Goal: Task Accomplishment & Management: Manage account settings

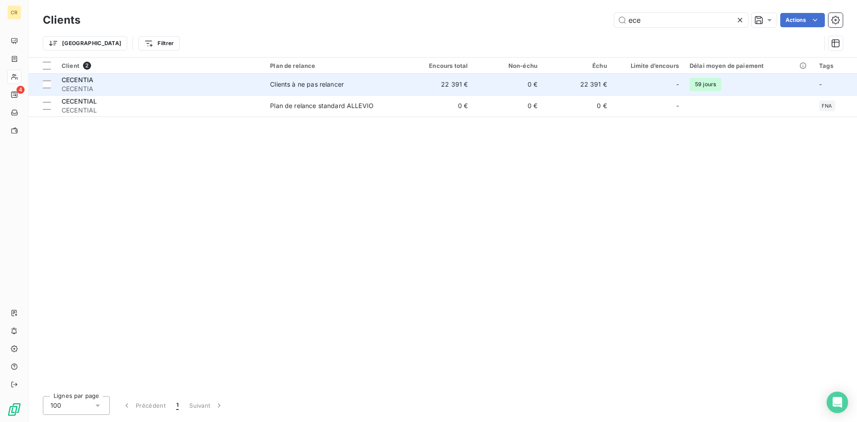
click at [337, 84] on div "Clients à ne pas relancer" at bounding box center [307, 84] width 74 height 9
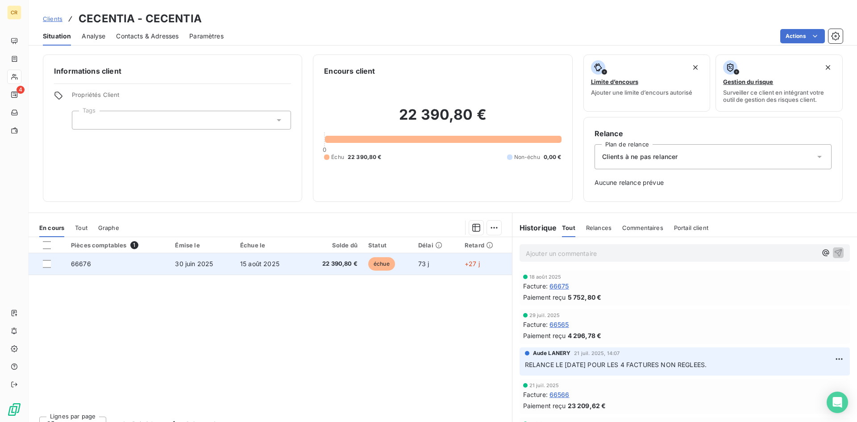
click at [142, 257] on td "66676" at bounding box center [118, 263] width 104 height 21
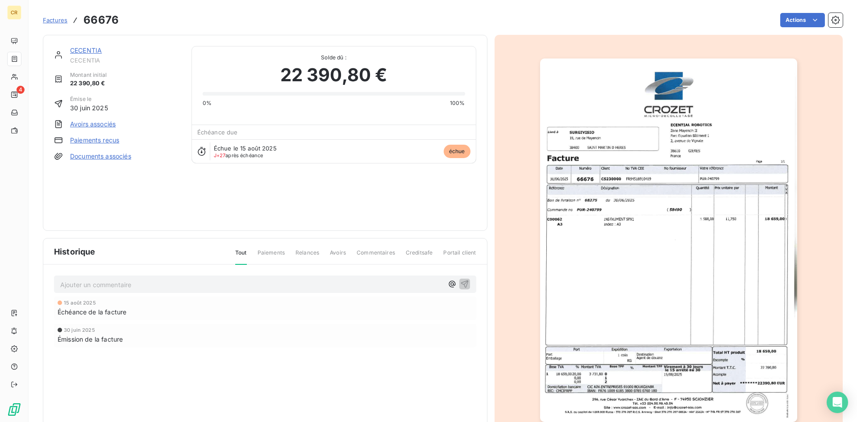
click at [676, 244] on img "button" at bounding box center [668, 239] width 257 height 363
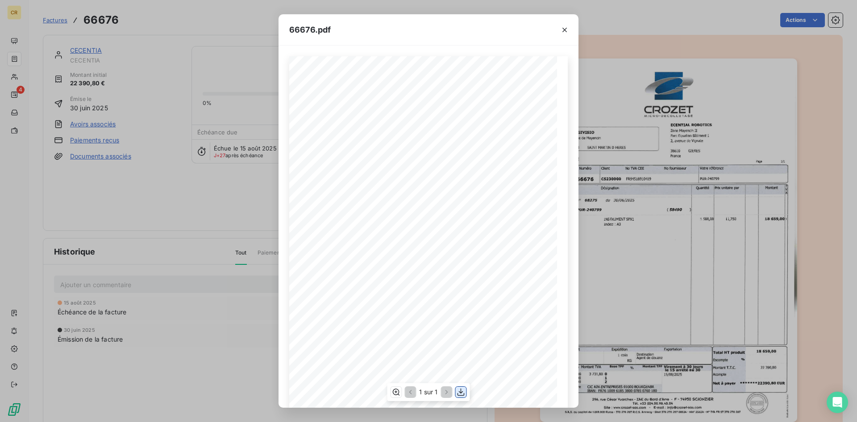
click at [463, 392] on icon "button" at bounding box center [461, 391] width 9 height 9
drag, startPoint x: 566, startPoint y: 29, endPoint x: 562, endPoint y: 28, distance: 5.0
click at [564, 28] on icon "button" at bounding box center [564, 29] width 9 height 9
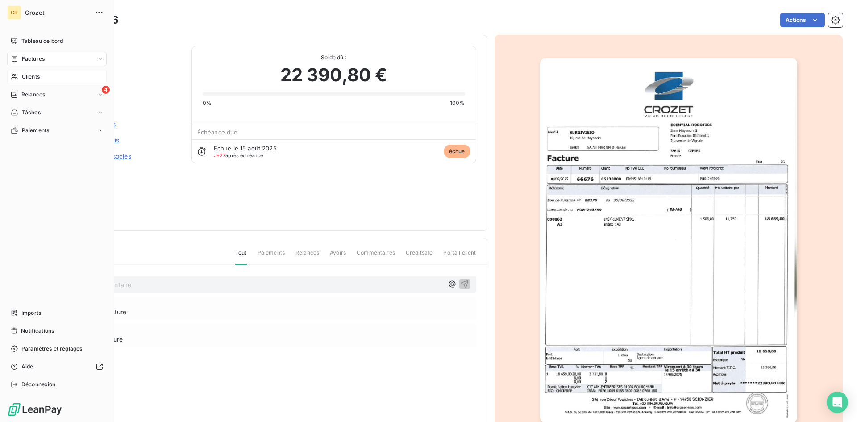
click at [41, 79] on div "Clients" at bounding box center [57, 77] width 100 height 14
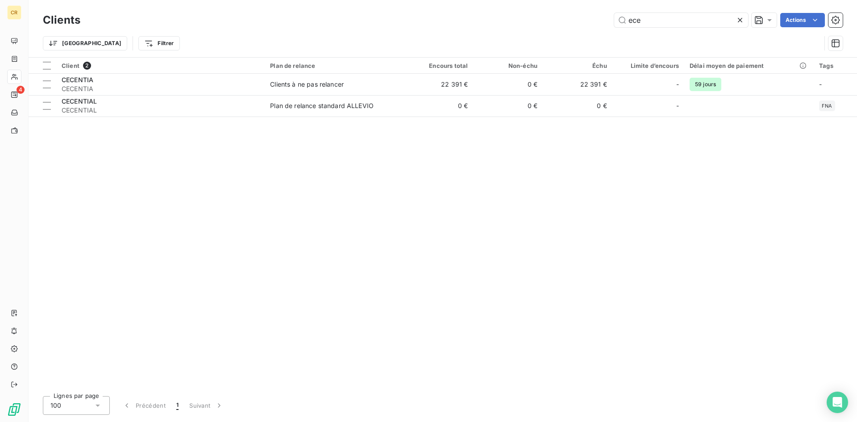
drag, startPoint x: 658, startPoint y: 22, endPoint x: 530, endPoint y: 33, distance: 128.6
click at [529, 29] on div "Clients ece Actions Trier Filtrer" at bounding box center [443, 34] width 800 height 46
type input "fis"
click at [167, 96] on div "Client 1 Plan de relance Encours total Non-échu Échu Limite d’encours Délai moy…" at bounding box center [443, 223] width 828 height 331
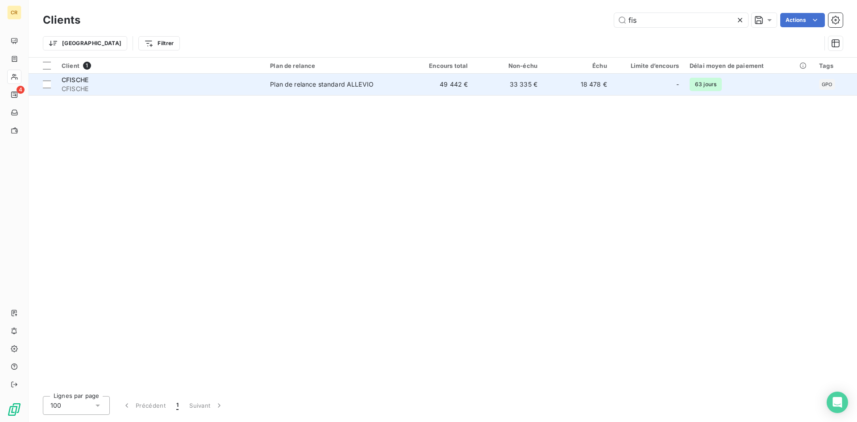
click at [305, 89] on td "Plan de relance standard ALLEVIO" at bounding box center [334, 84] width 139 height 21
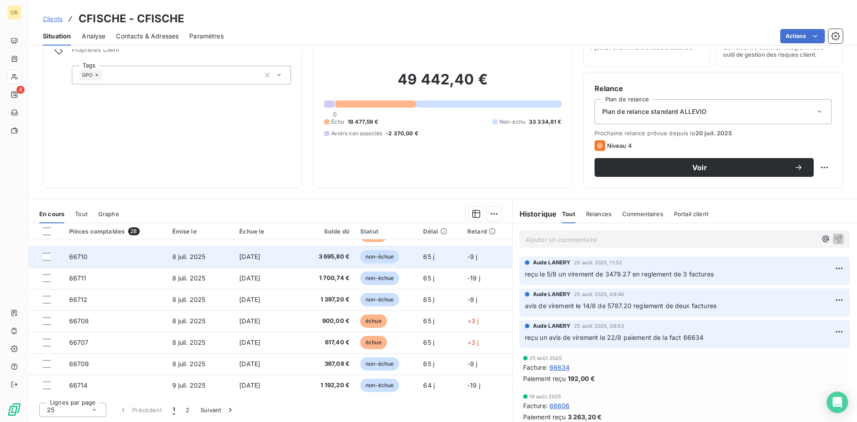
scroll to position [179, 0]
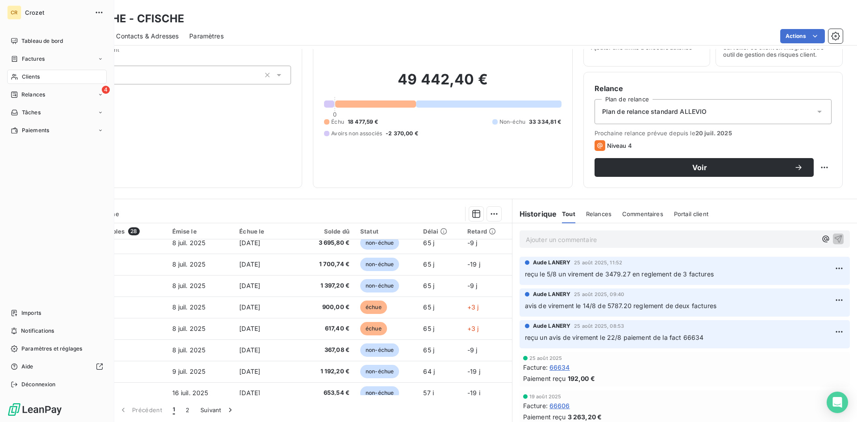
click at [32, 74] on span "Clients" at bounding box center [31, 77] width 18 height 8
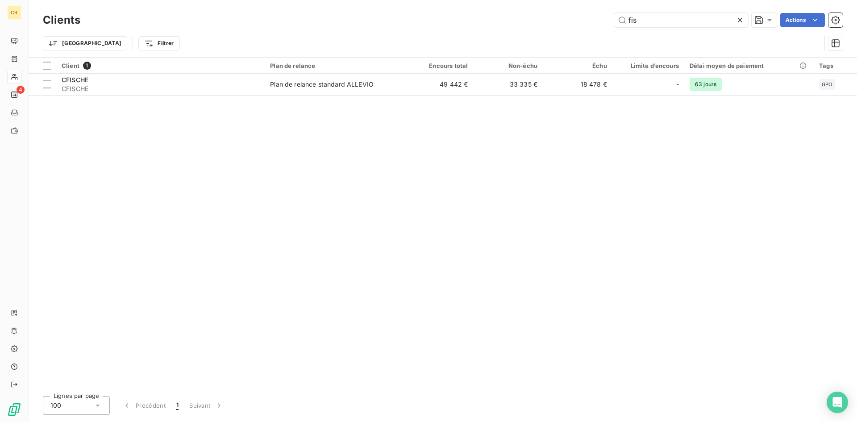
drag, startPoint x: 702, startPoint y: 19, endPoint x: 393, endPoint y: 34, distance: 309.3
click at [393, 34] on div "Clients fis Actions Trier Filtrer" at bounding box center [443, 34] width 800 height 46
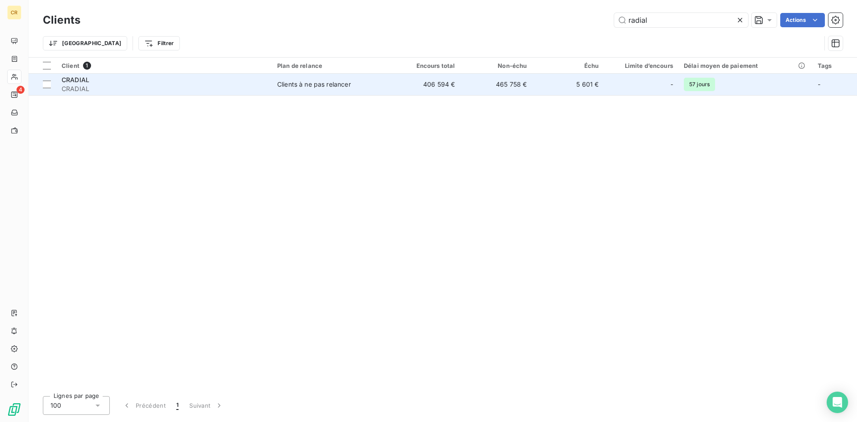
type input "radial"
click at [379, 86] on span "Clients à ne pas relancer" at bounding box center [330, 84] width 106 height 9
